Goal: Information Seeking & Learning: Learn about a topic

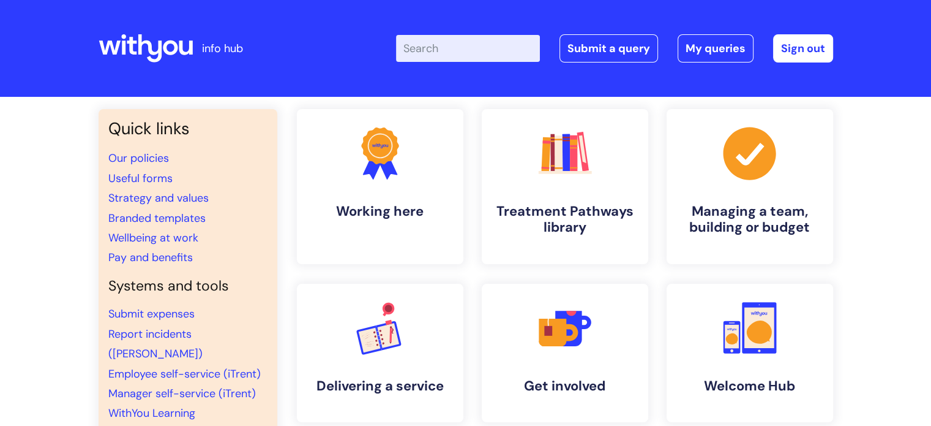
click at [451, 43] on input "Enter your search term here..." at bounding box center [468, 48] width 144 height 27
type input "covid"
click button "Search" at bounding box center [0, 0] width 0 height 0
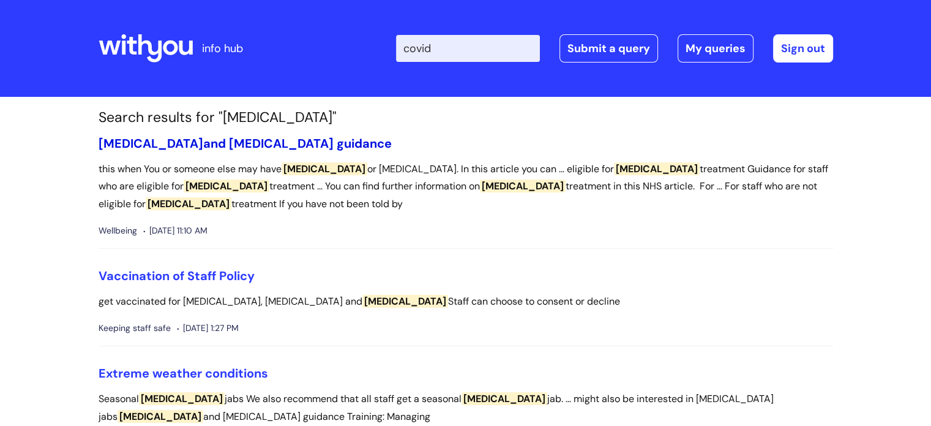
click at [149, 137] on span "Covid-19" at bounding box center [151, 143] width 105 height 16
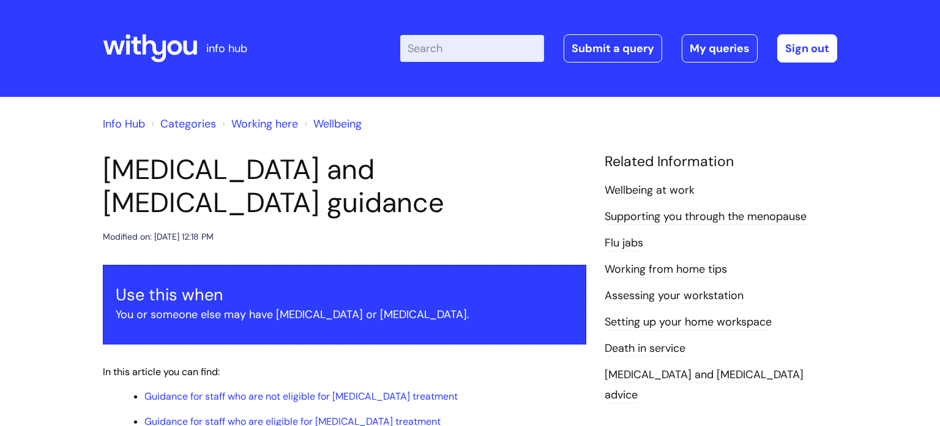
click at [156, 140] on div "Info Hub Categories Working here Wellbeing" at bounding box center [470, 131] width 735 height 44
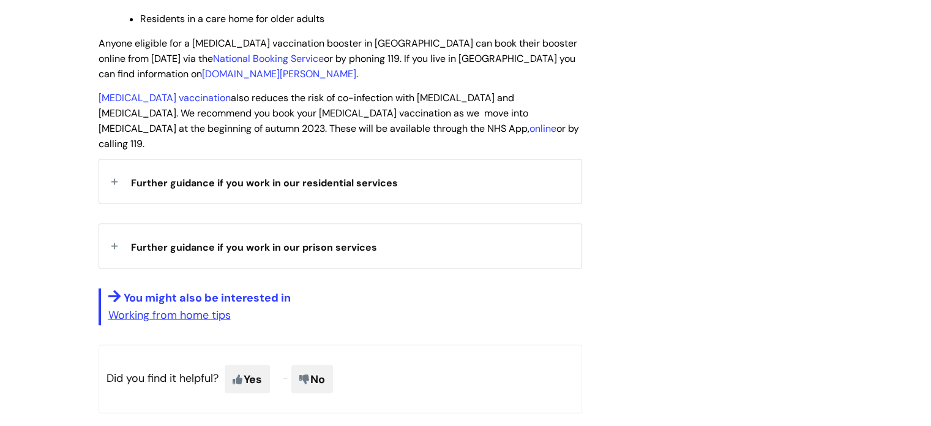
scroll to position [2244, 0]
click at [149, 306] on link "Working from home tips" at bounding box center [169, 313] width 122 height 15
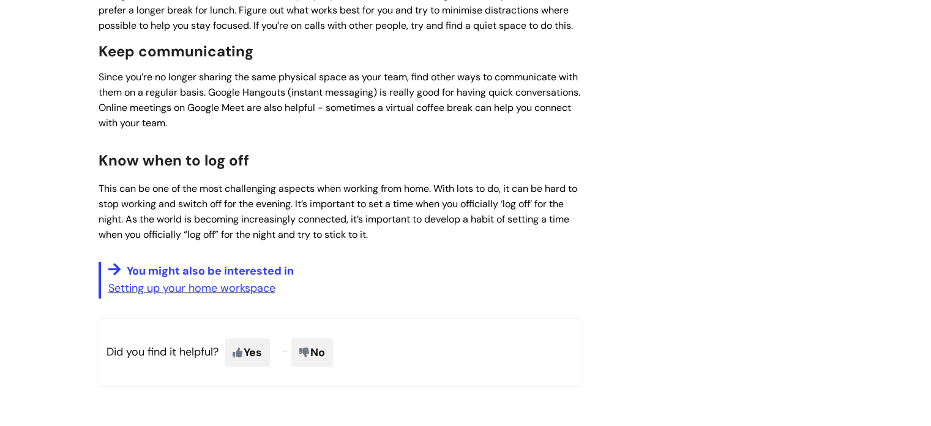
scroll to position [683, 0]
